Goal: Find specific page/section: Find specific page/section

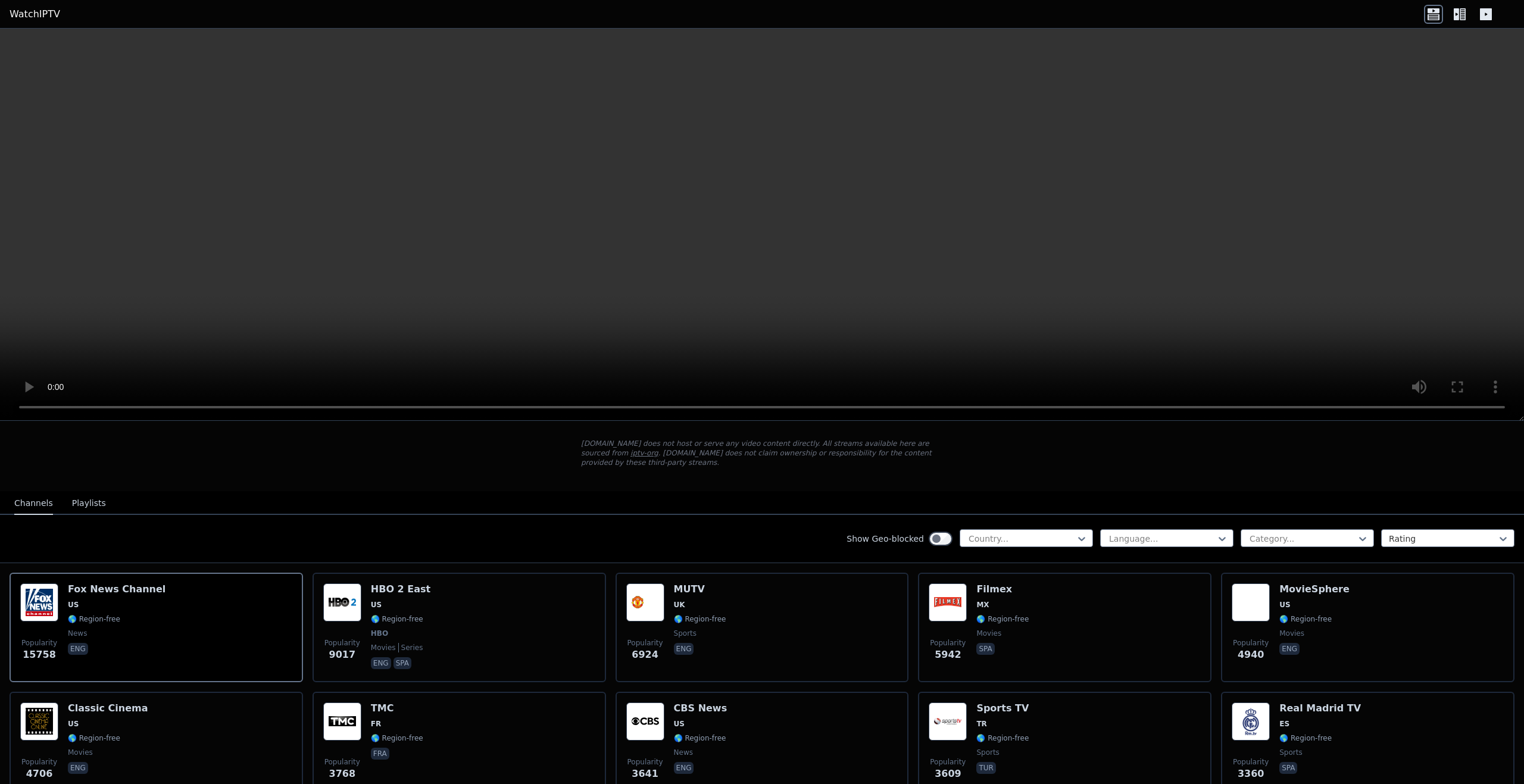
scroll to position [59, 0]
click at [999, 533] on div at bounding box center [1022, 539] width 109 height 12
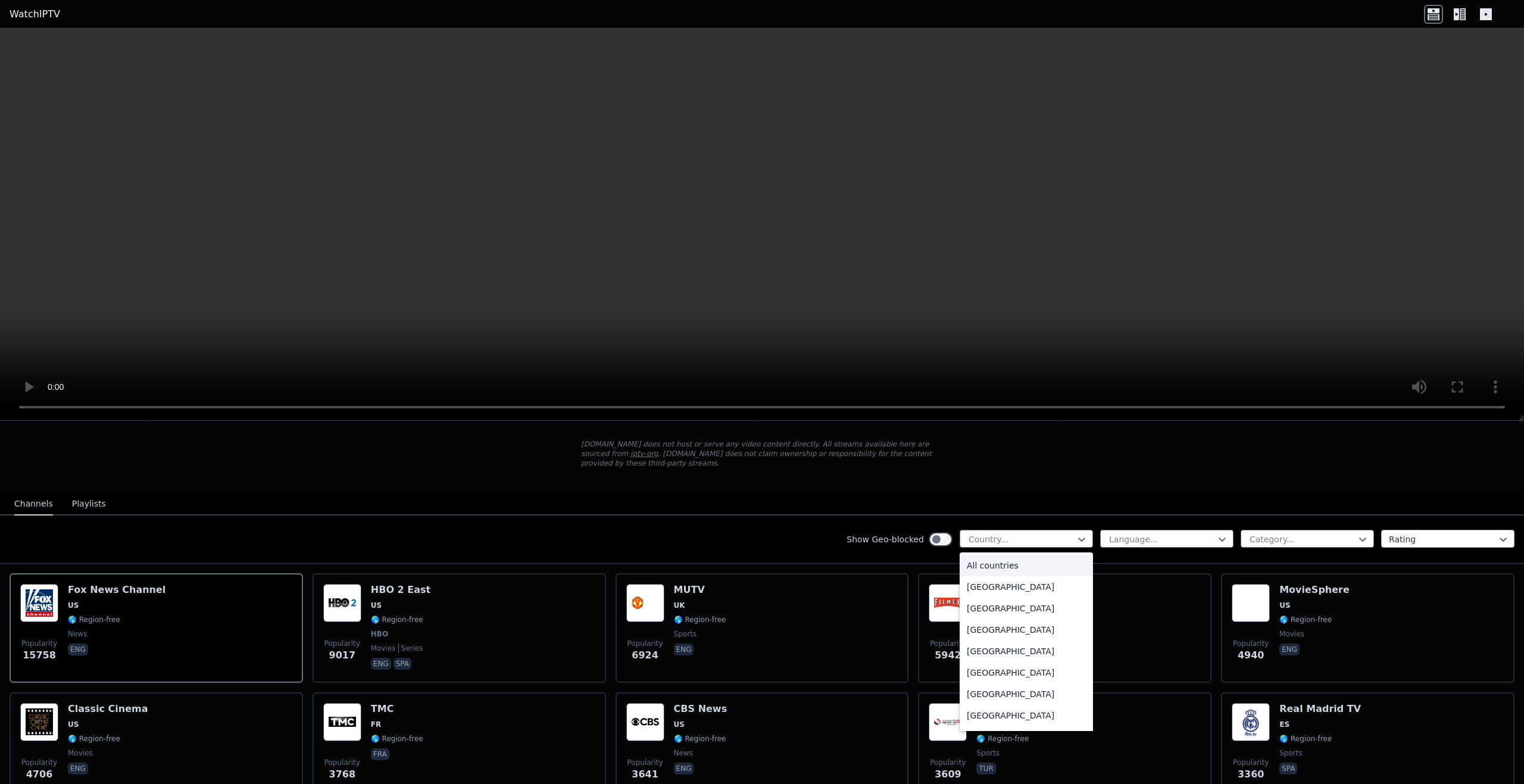
click at [1390, 533] on div at bounding box center [1443, 539] width 109 height 12
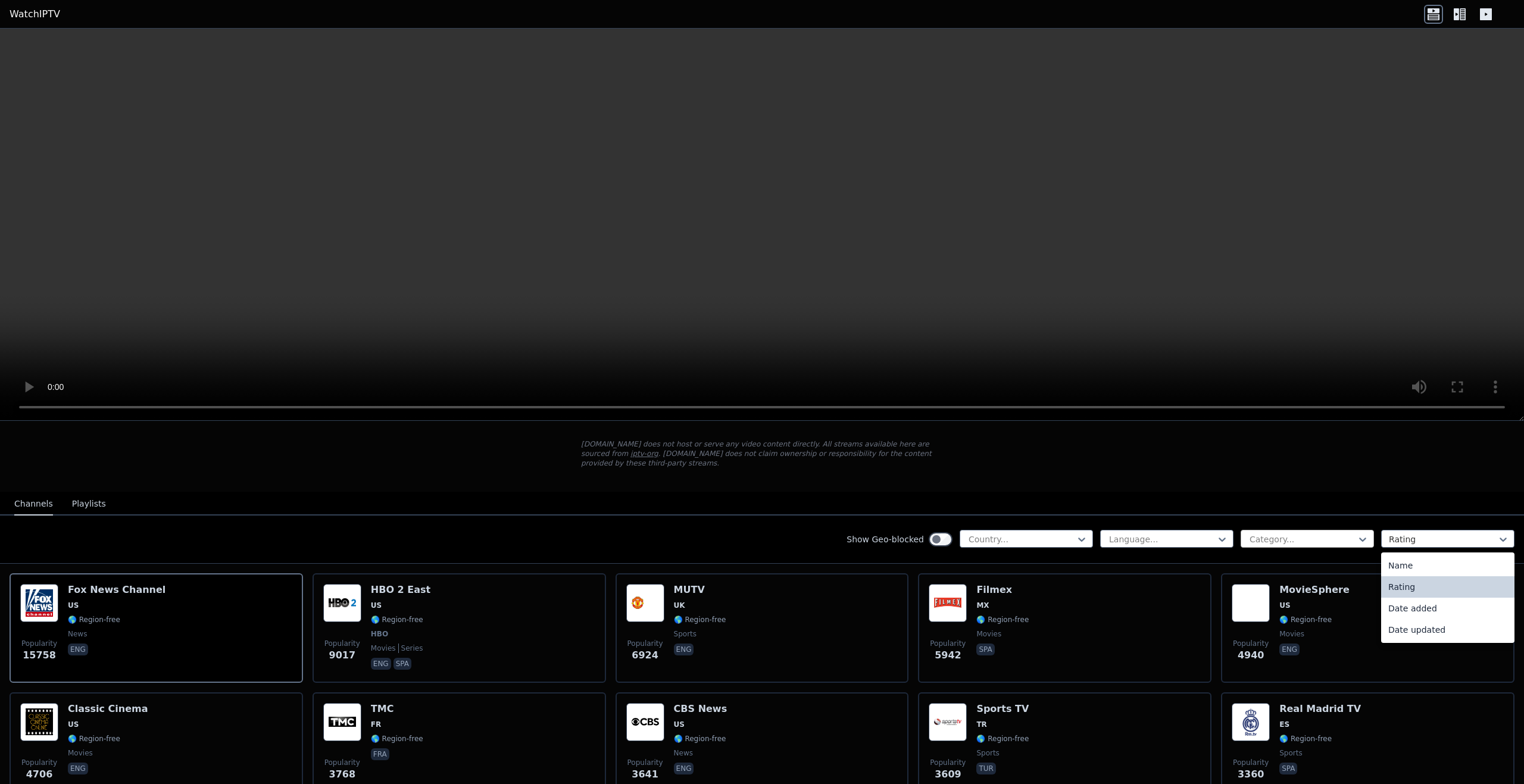
click at [1320, 533] on div at bounding box center [1303, 539] width 109 height 12
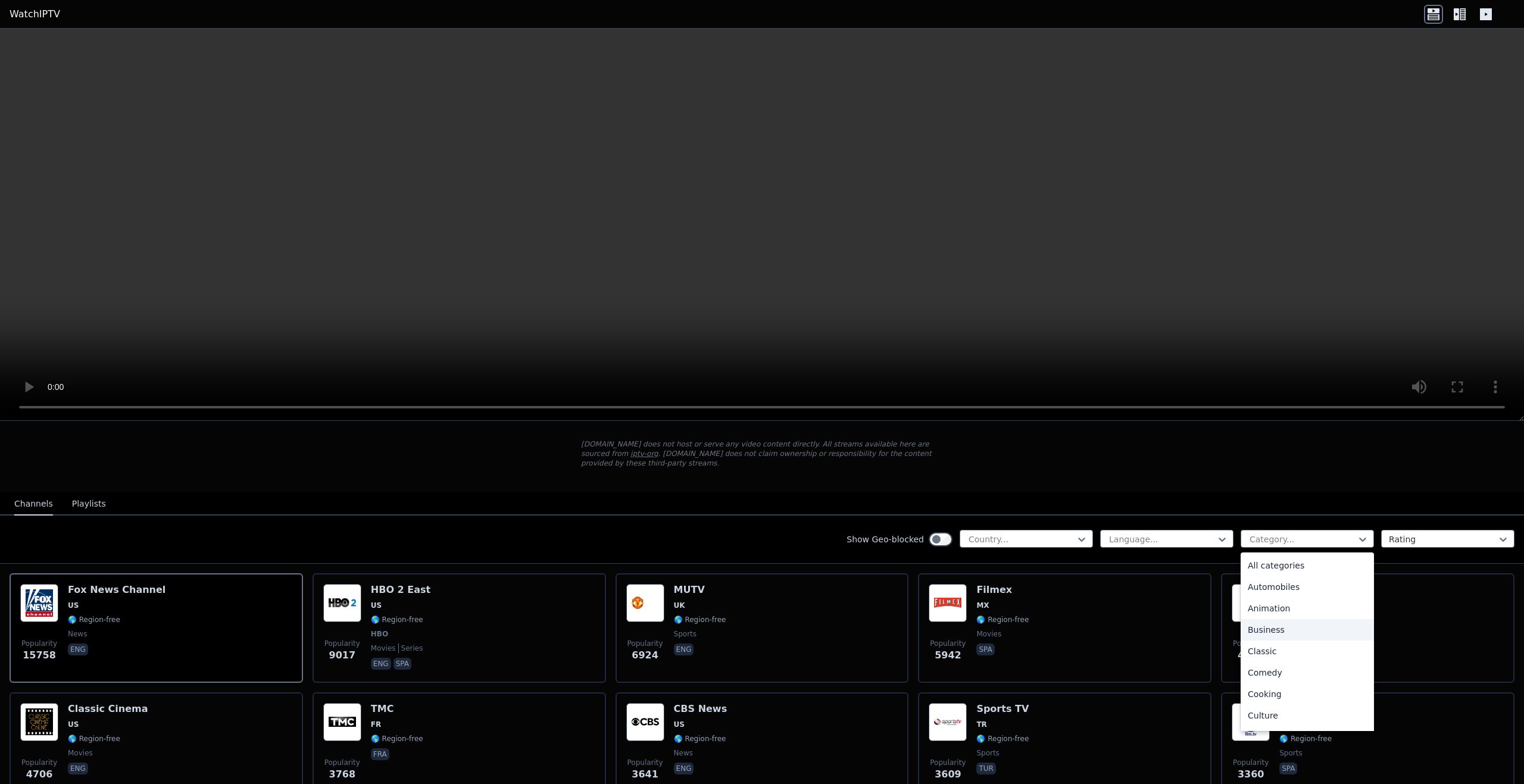
type input "*"
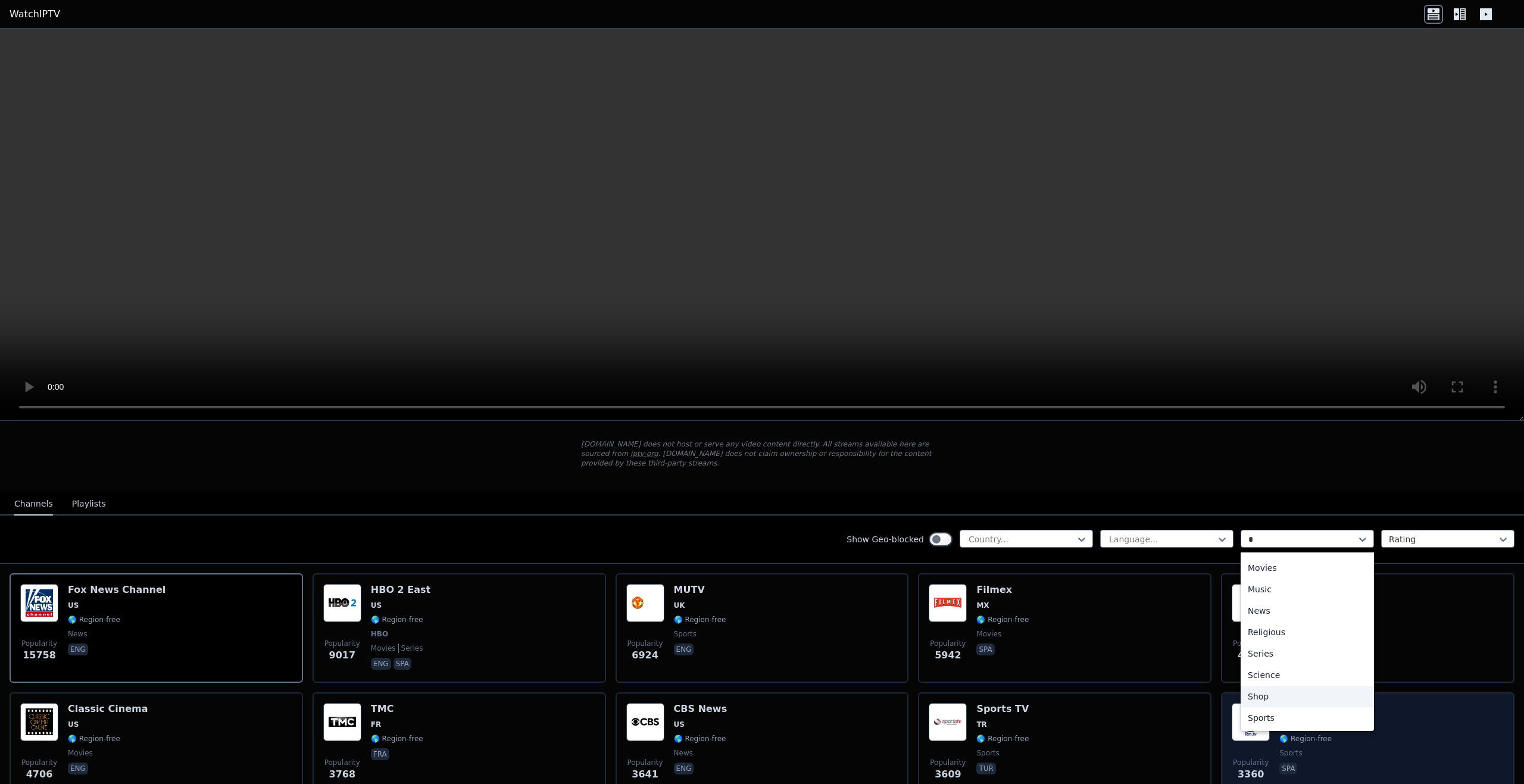
click at [1269, 707] on div "Sports" at bounding box center [1307, 718] width 134 height 22
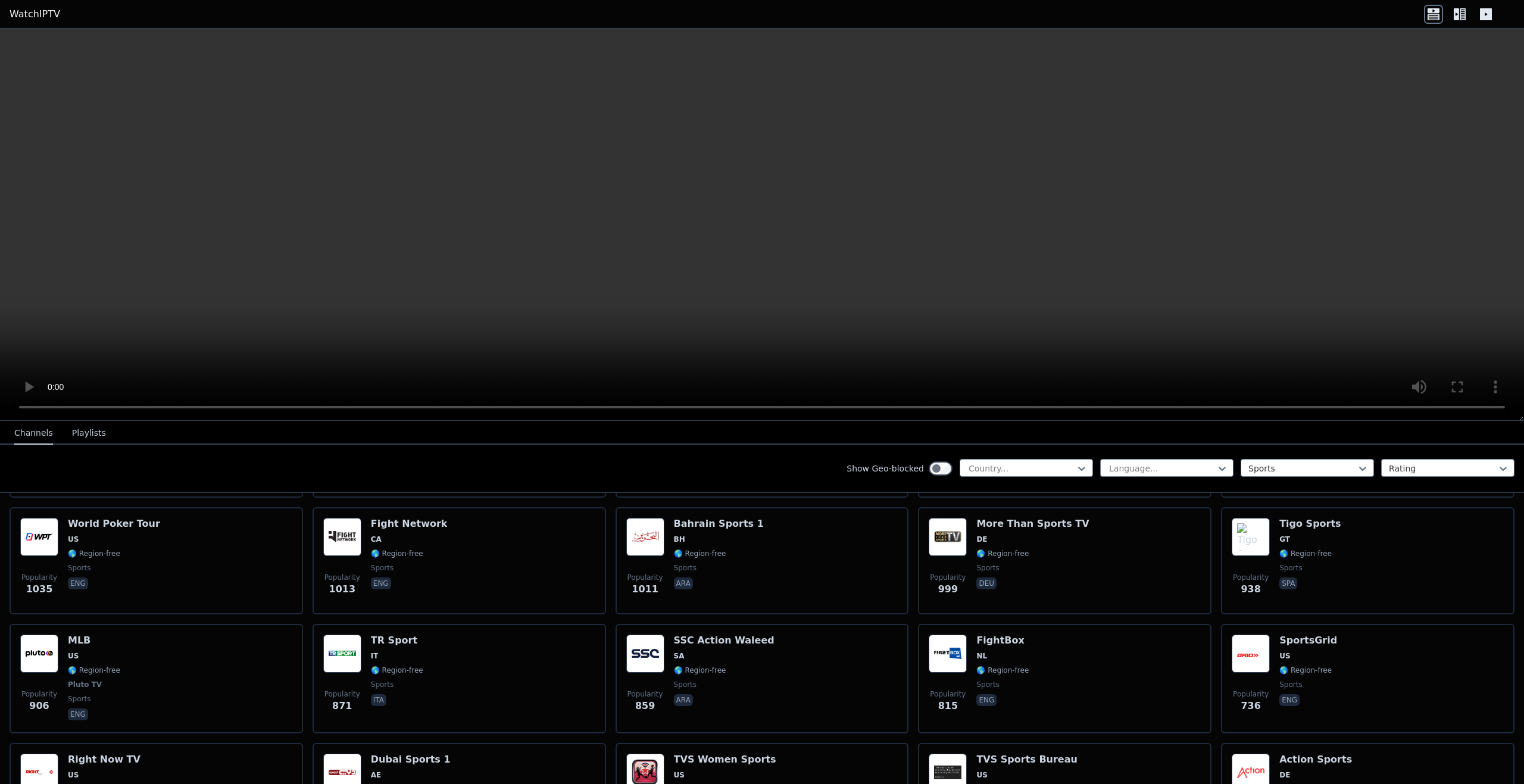
scroll to position [595, 0]
type input "*"
drag, startPoint x: 886, startPoint y: 331, endPoint x: 733, endPoint y: 350, distance: 154.2
